Goal: Task Accomplishment & Management: Complete application form

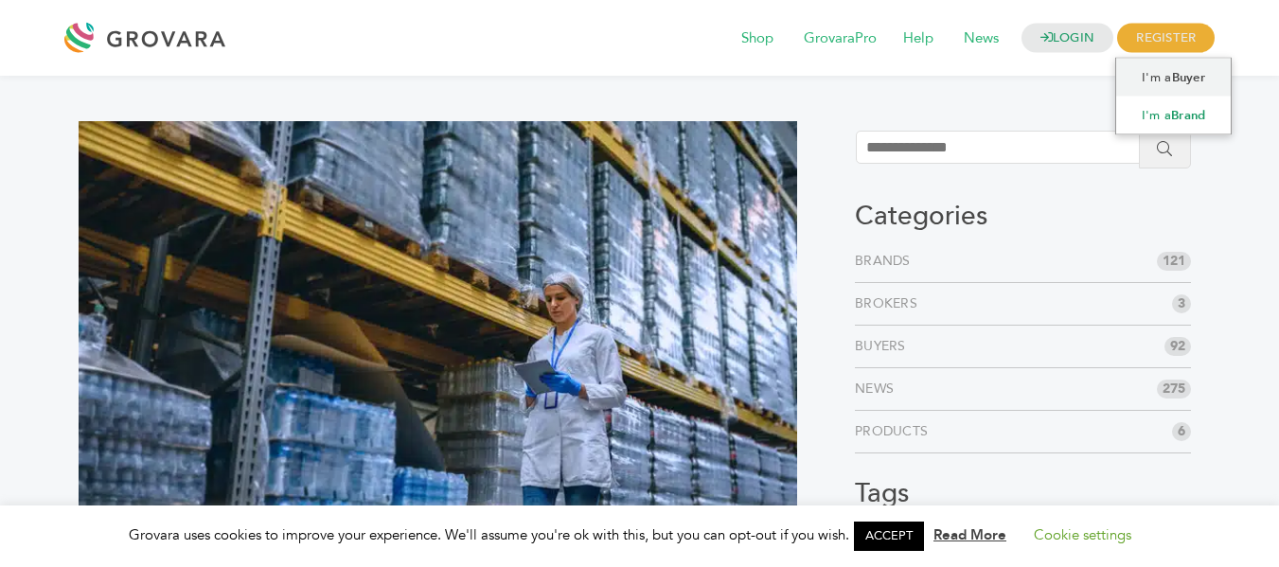
click at [1165, 106] on link "I'm a Brand" at bounding box center [1173, 116] width 115 height 38
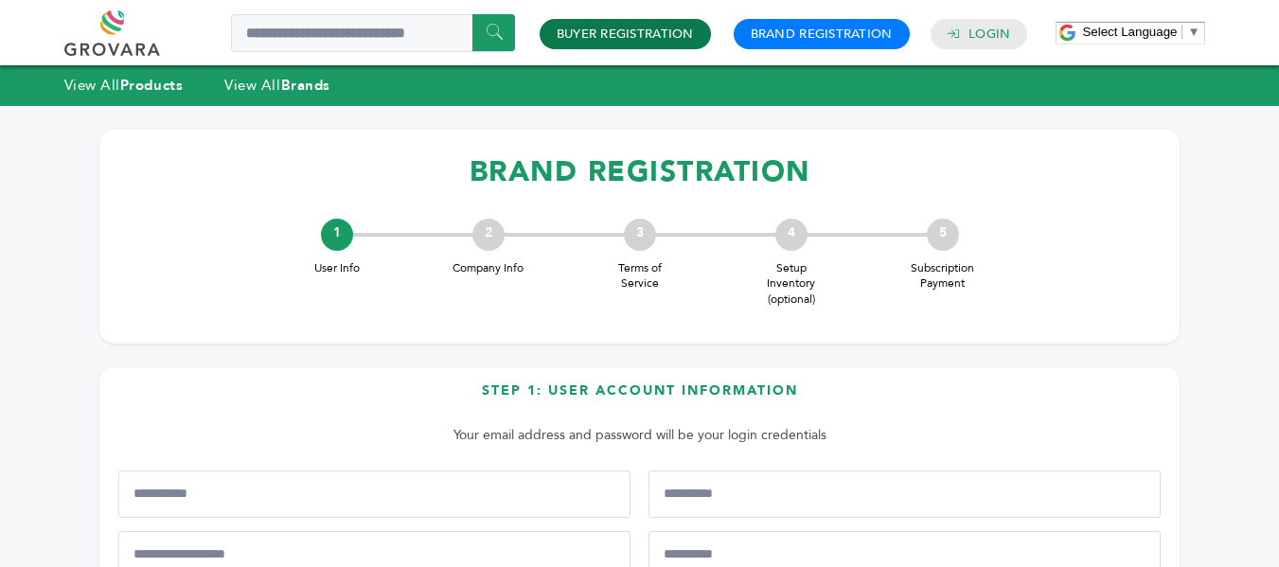
click at [678, 40] on link "Buyer Registration" at bounding box center [625, 34] width 137 height 17
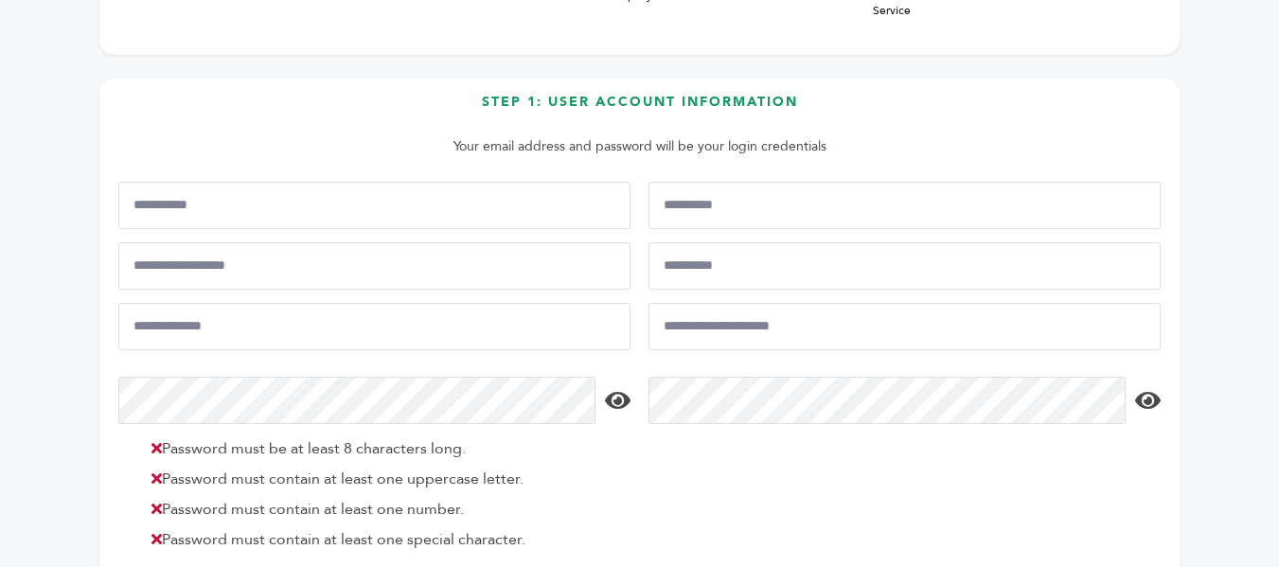
scroll to position [254, 0]
